Goal: Find specific page/section: Find specific page/section

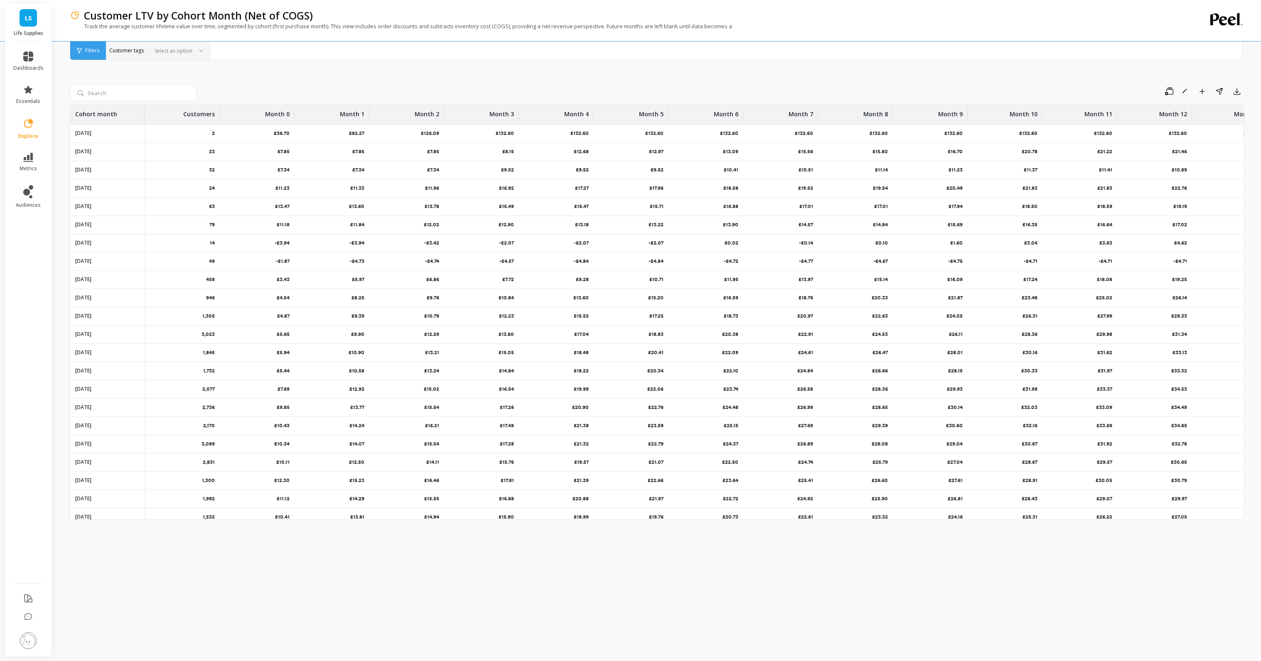
click at [179, 50] on div at bounding box center [171, 51] width 41 height 8
type input "s"
type input "tpstar"
click at [153, 78] on div "TPStarter" at bounding box center [144, 74] width 67 height 8
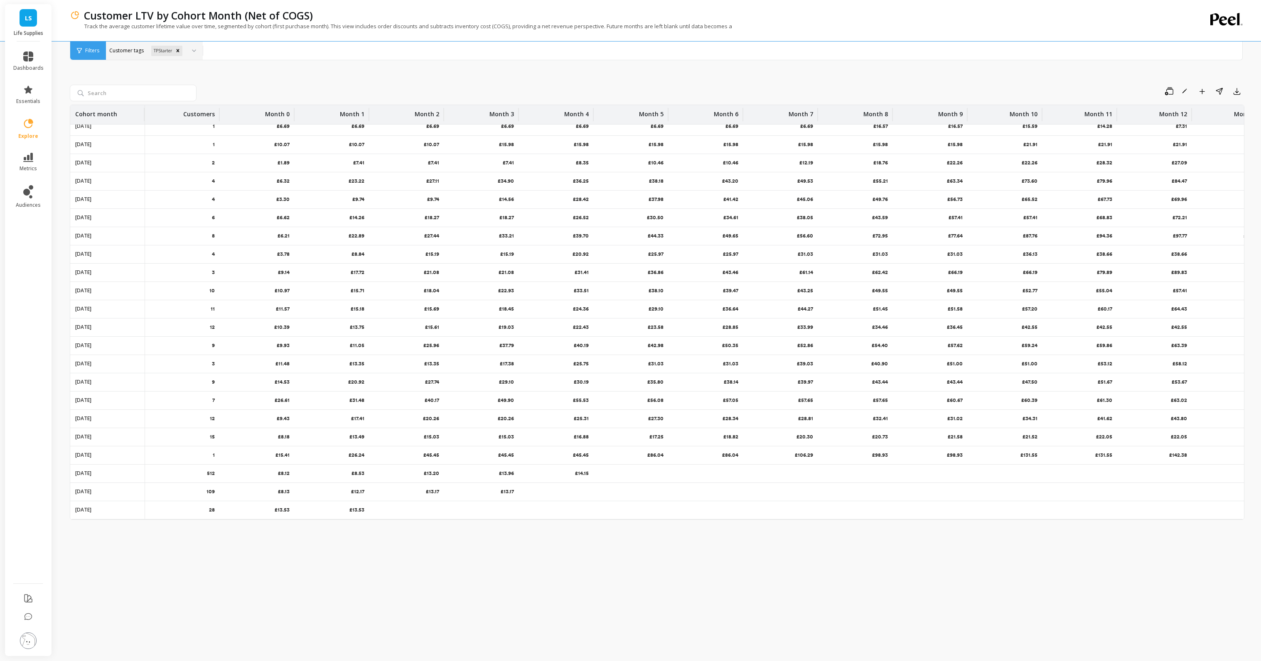
click at [285, 492] on p "£8.13" at bounding box center [284, 492] width 12 height 7
click at [285, 468] on div "£8.12" at bounding box center [257, 474] width 75 height 18
click at [177, 53] on icon "Remove TPStarter" at bounding box center [178, 51] width 6 height 6
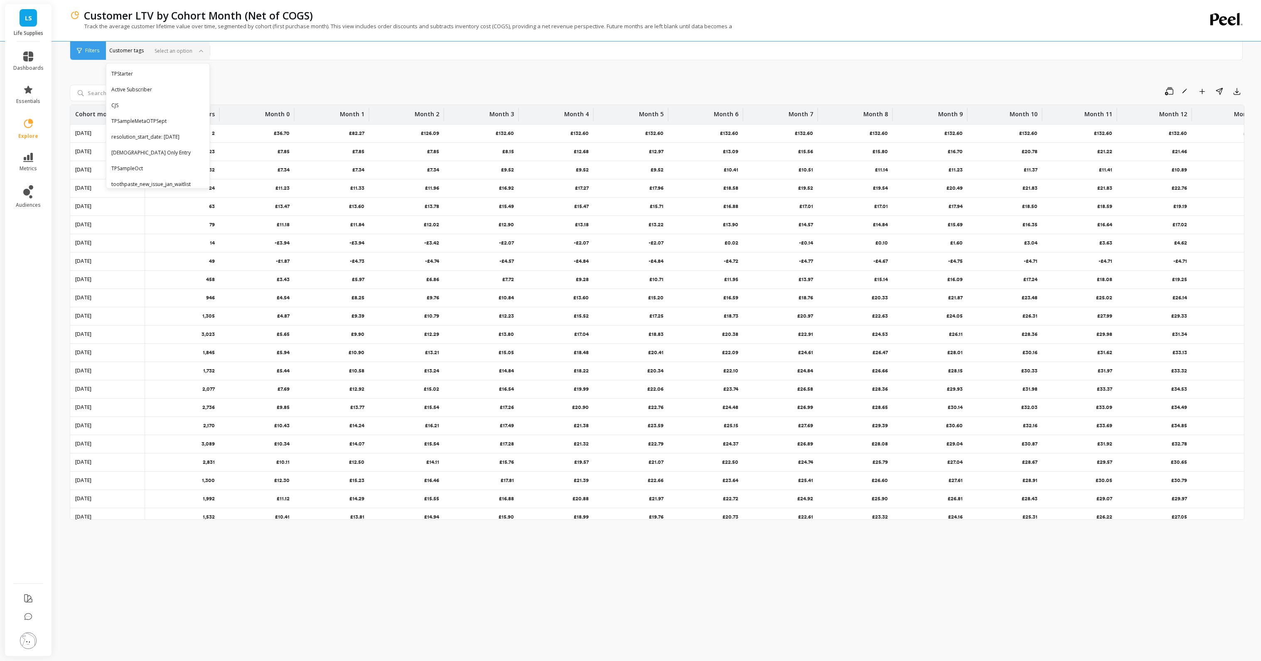
click at [175, 48] on div at bounding box center [171, 51] width 41 height 8
click at [182, 50] on div at bounding box center [171, 51] width 41 height 8
type input "raf"
click at [152, 88] on div "TPSampleRAF" at bounding box center [141, 90] width 60 height 8
